Goal: Information Seeking & Learning: Understand process/instructions

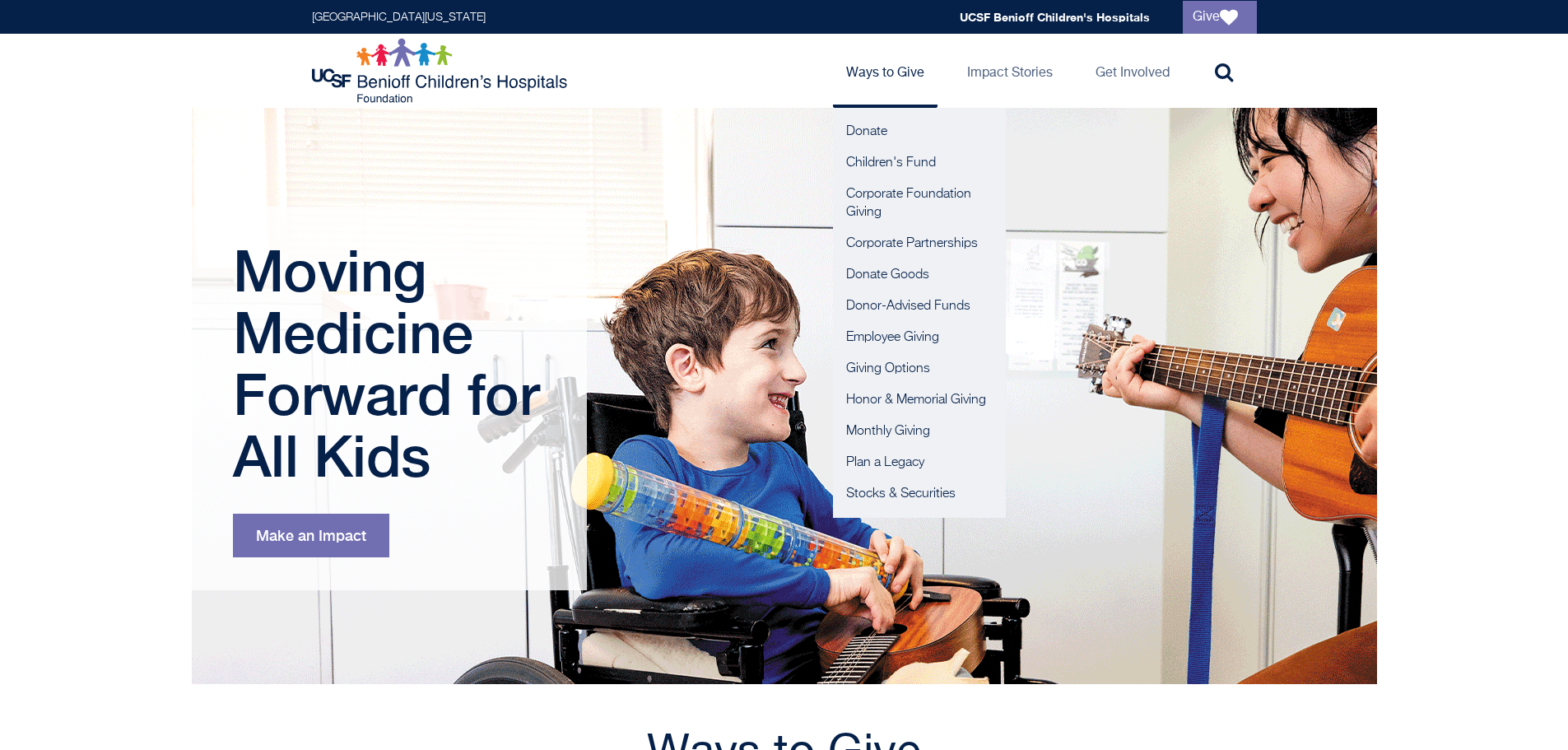
click at [907, 76] on link "Ways to Give" at bounding box center [885, 71] width 105 height 74
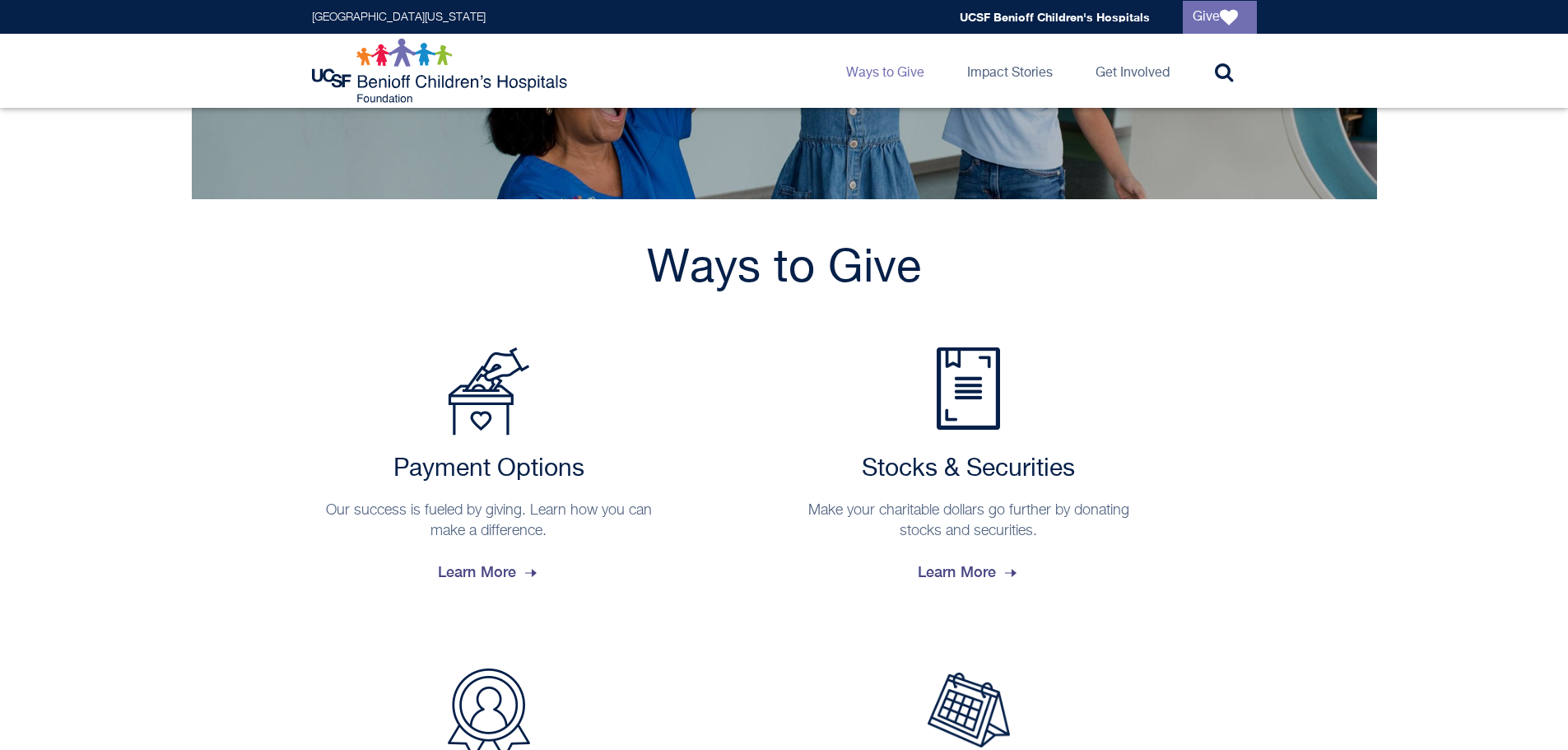
scroll to position [247, 0]
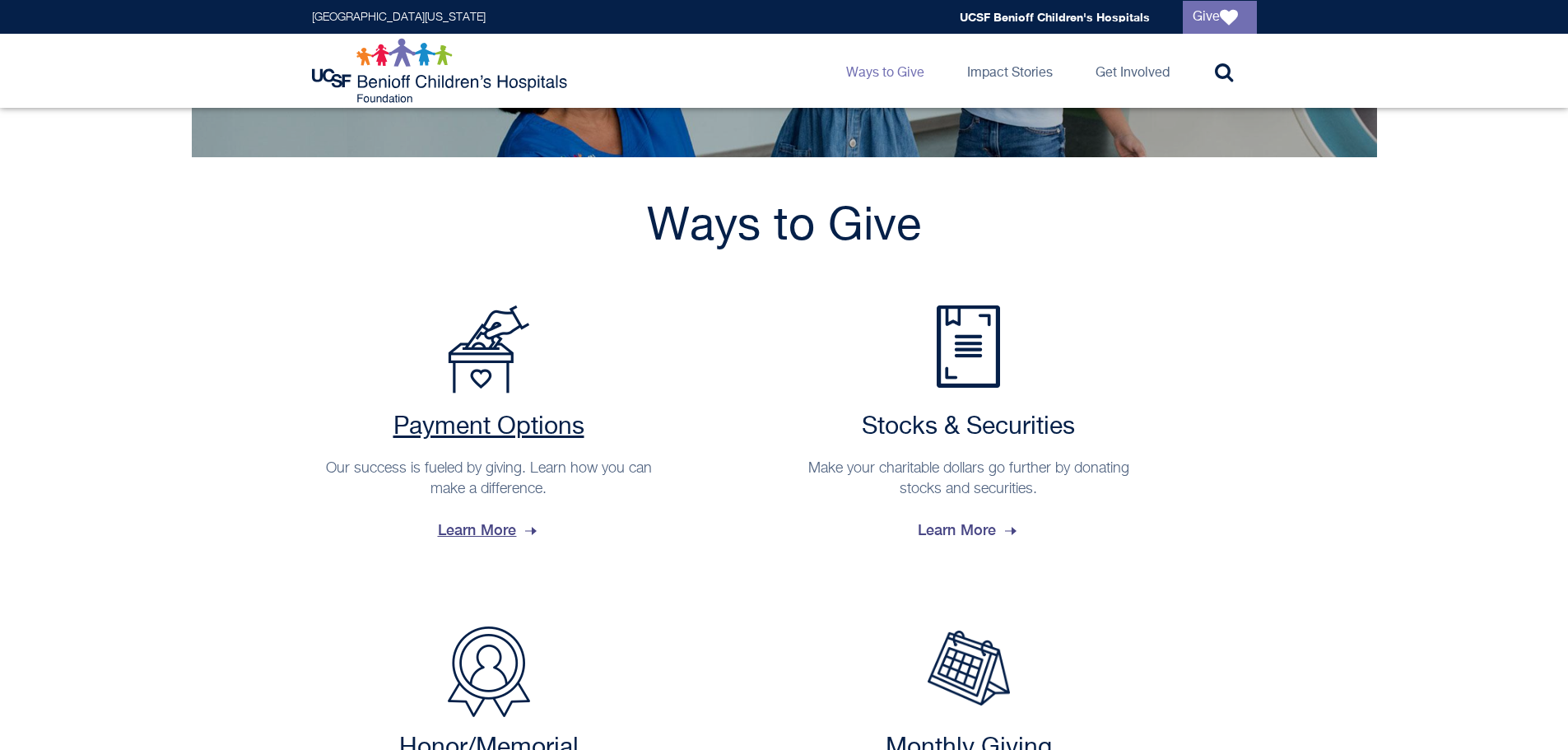
click at [475, 424] on h2 "Payment Options" at bounding box center [489, 427] width 337 height 30
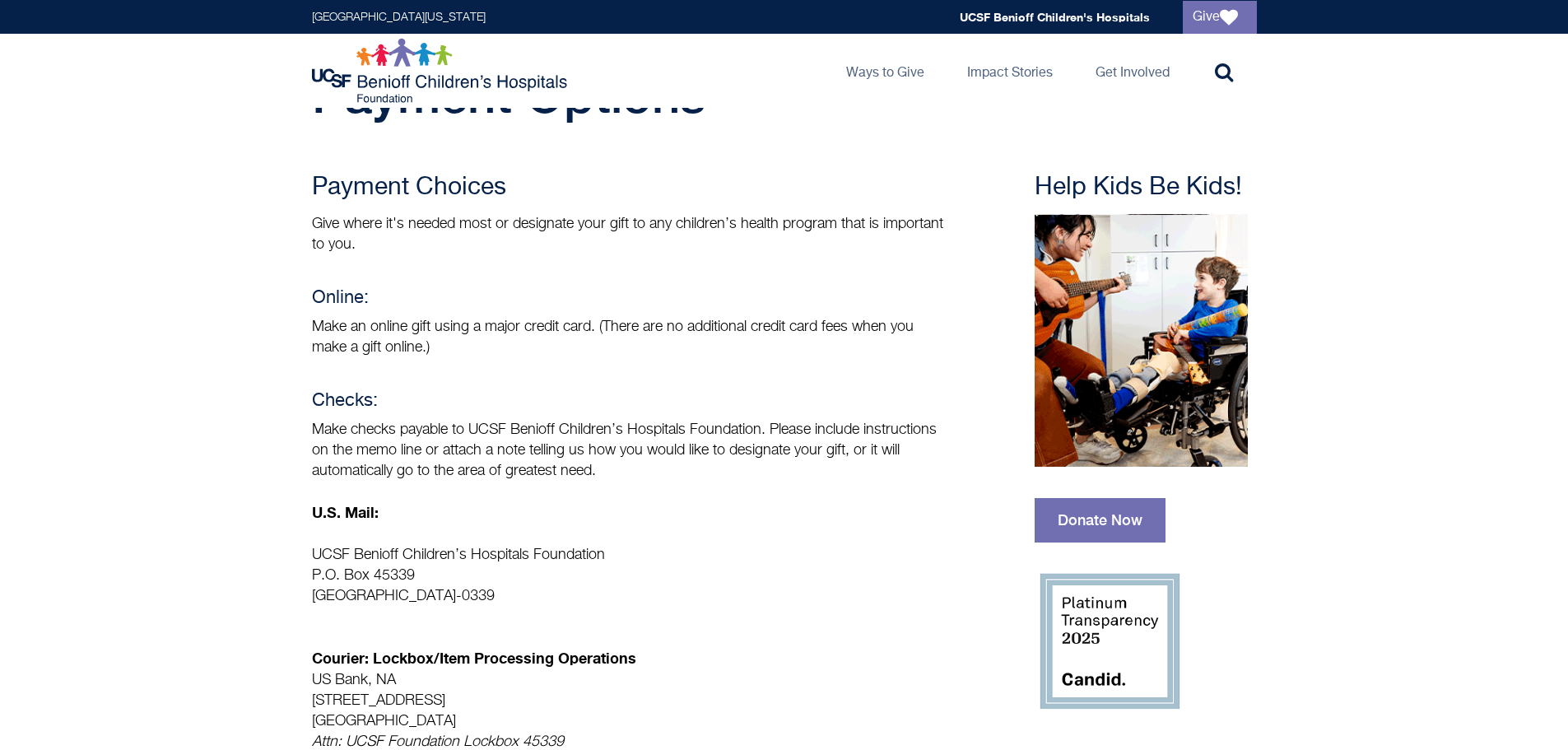
scroll to position [82, 0]
